Goal: Use online tool/utility: Utilize a website feature to perform a specific function

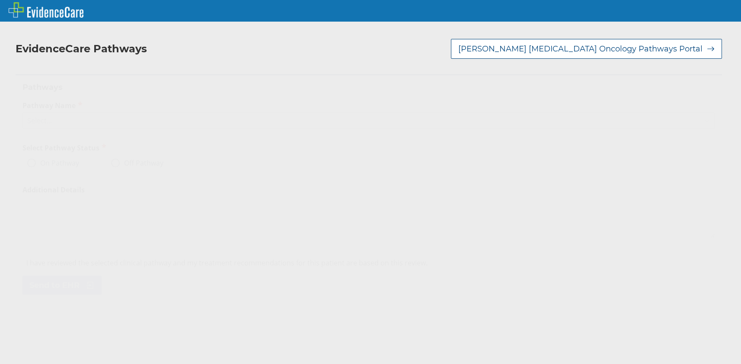
click at [125, 122] on div "Select..." at bounding box center [361, 120] width 676 height 15
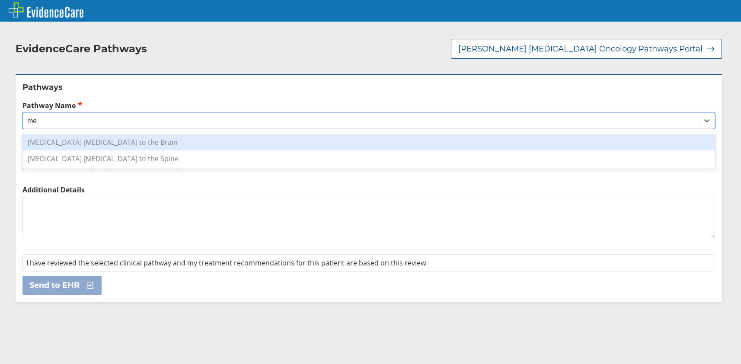
type input "m"
type input "colon c"
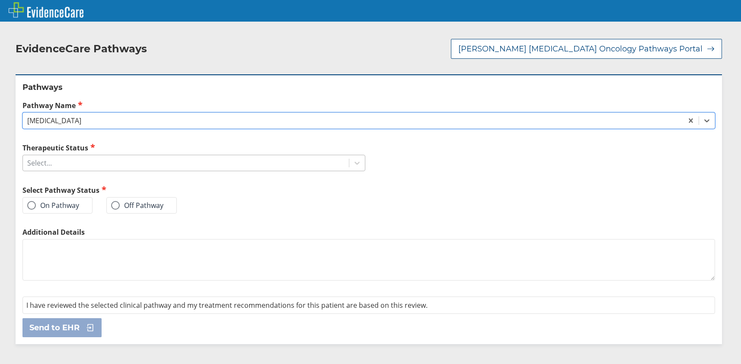
click at [100, 162] on div "Select..." at bounding box center [186, 163] width 326 height 15
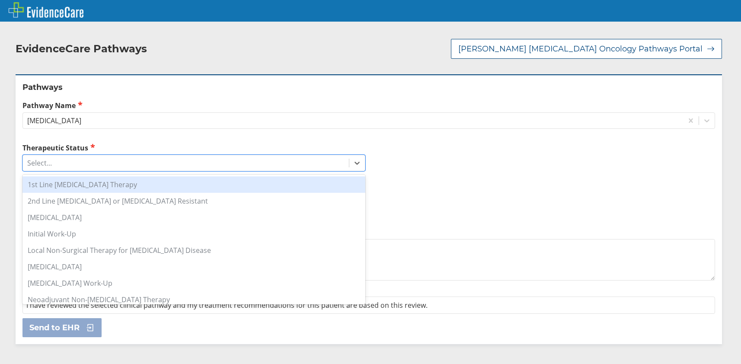
click at [170, 187] on div "1st Line [MEDICAL_DATA] Therapy" at bounding box center [193, 184] width 343 height 16
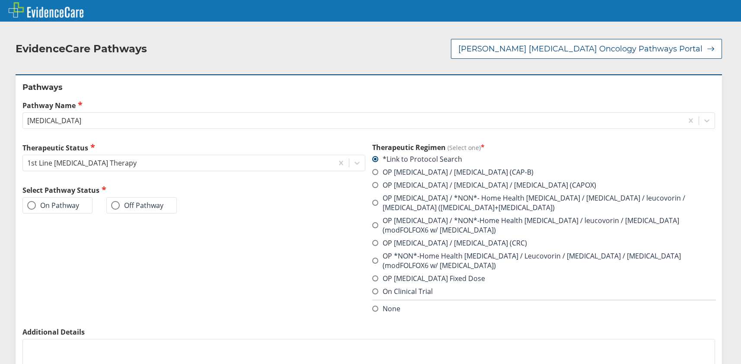
click at [31, 206] on span at bounding box center [31, 205] width 9 height 9
click at [0, 0] on input "On Pathway" at bounding box center [0, 0] width 0 height 0
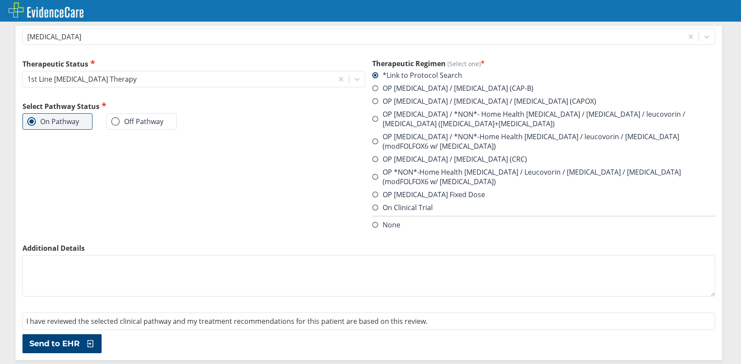
click at [374, 176] on span at bounding box center [375, 177] width 6 height 6
click at [0, 0] on input "OP *NON*-Home Health [MEDICAL_DATA] / Leucovorin / [MEDICAL_DATA] / [MEDICAL_DA…" at bounding box center [0, 0] width 0 height 0
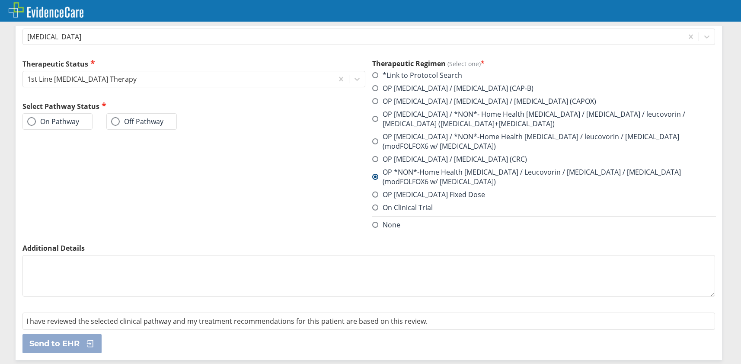
click at [372, 224] on span at bounding box center [375, 225] width 6 height 6
click at [0, 0] on input "None" at bounding box center [0, 0] width 0 height 0
click at [32, 121] on span at bounding box center [31, 121] width 9 height 9
click at [0, 0] on input "On Pathway" at bounding box center [0, 0] width 0 height 0
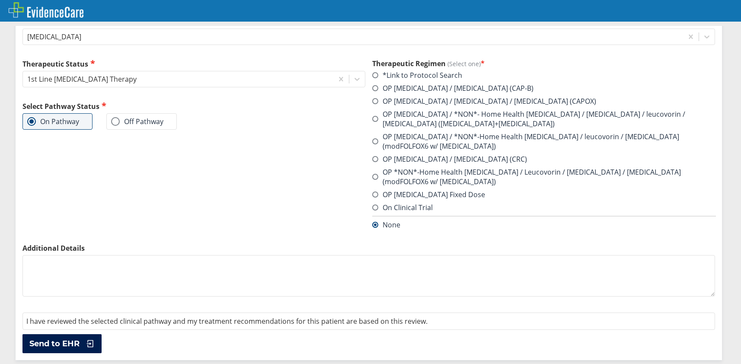
click at [66, 344] on span "Send to EHR" at bounding box center [54, 344] width 50 height 10
